Goal: Task Accomplishment & Management: Use online tool/utility

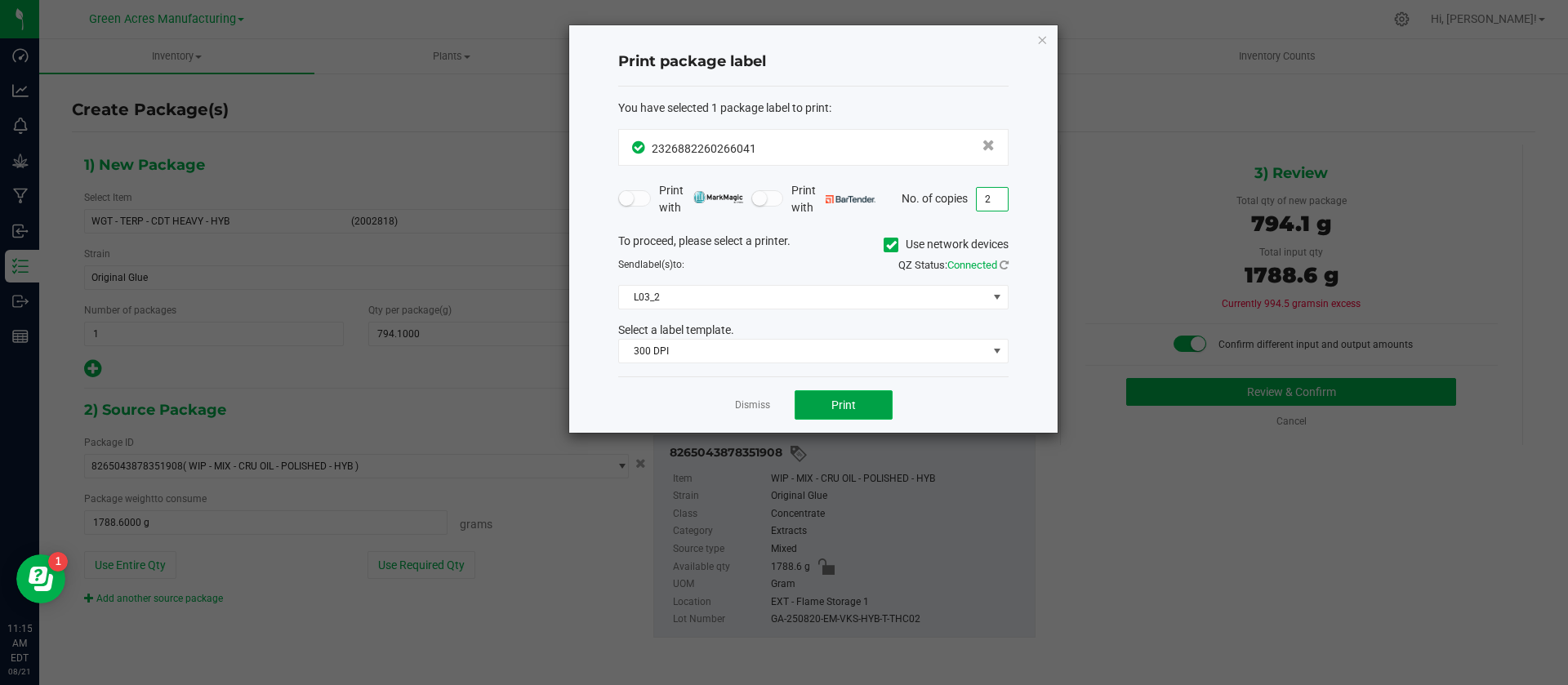
click at [834, 395] on button "Print" at bounding box center [844, 404] width 98 height 29
click at [831, 408] on span "Print" at bounding box center [843, 404] width 25 height 13
click at [796, 307] on span "L03_2" at bounding box center [803, 296] width 368 height 23
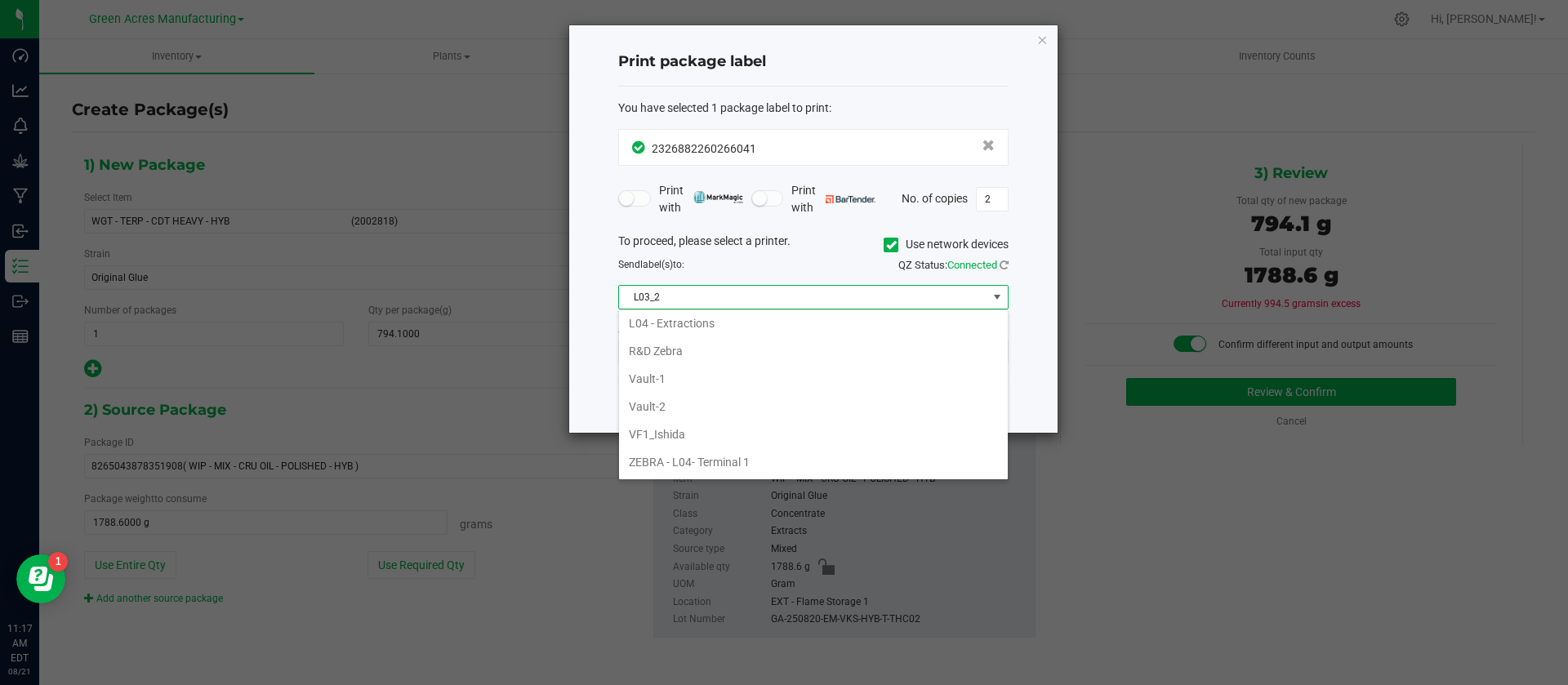
scroll to position [624, 0]
click at [808, 333] on li "L04 - Extractions" at bounding box center [814, 341] width 389 height 28
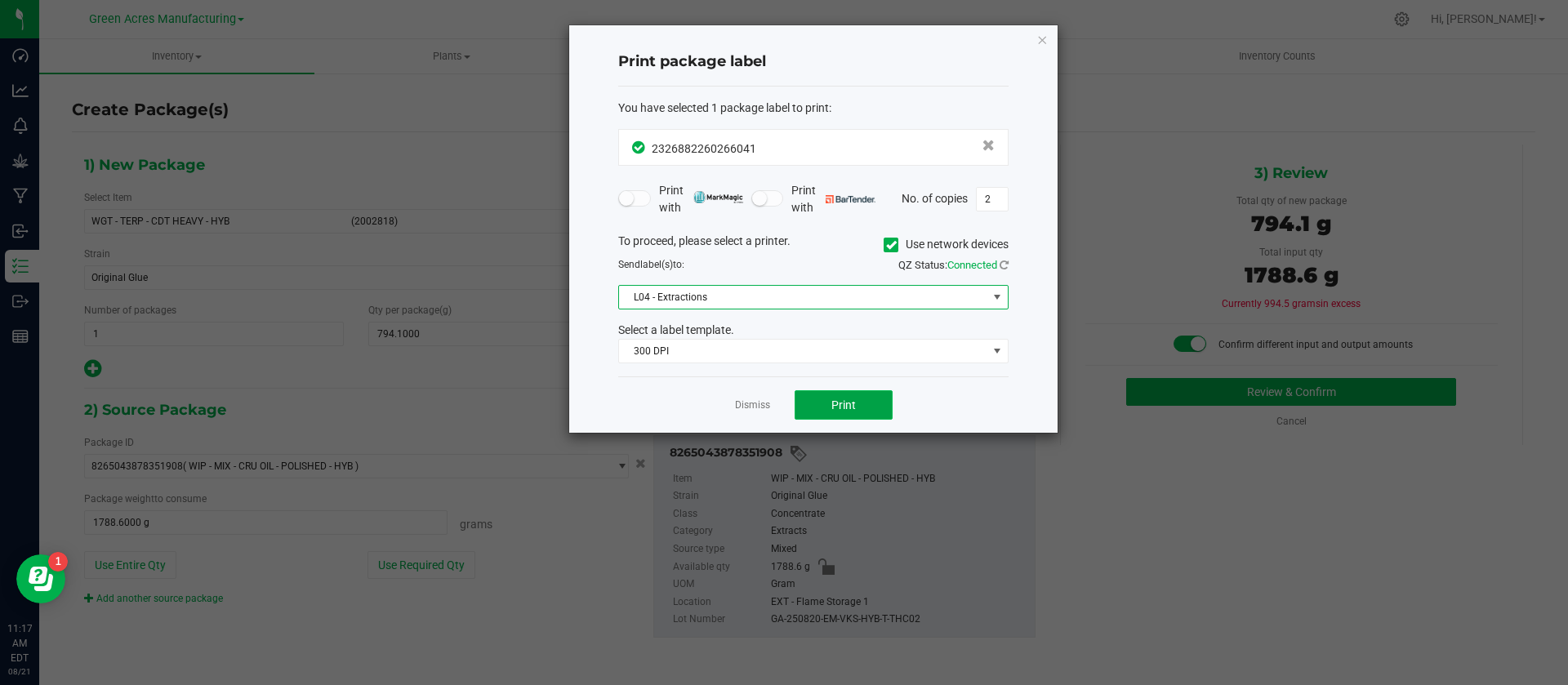
click at [824, 404] on button "Print" at bounding box center [844, 404] width 98 height 29
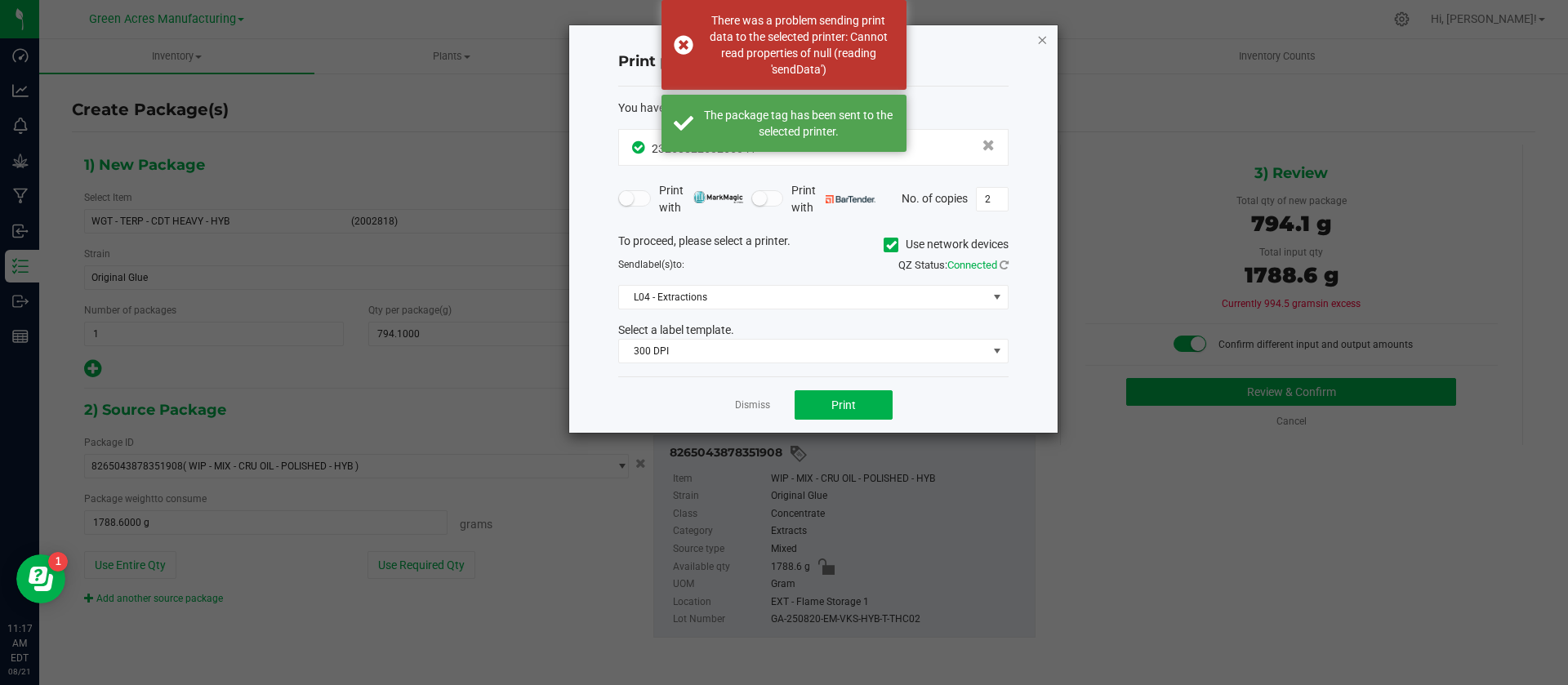
click at [1040, 40] on icon "button" at bounding box center [1042, 39] width 12 height 20
